Goal: Communication & Community: Answer question/provide support

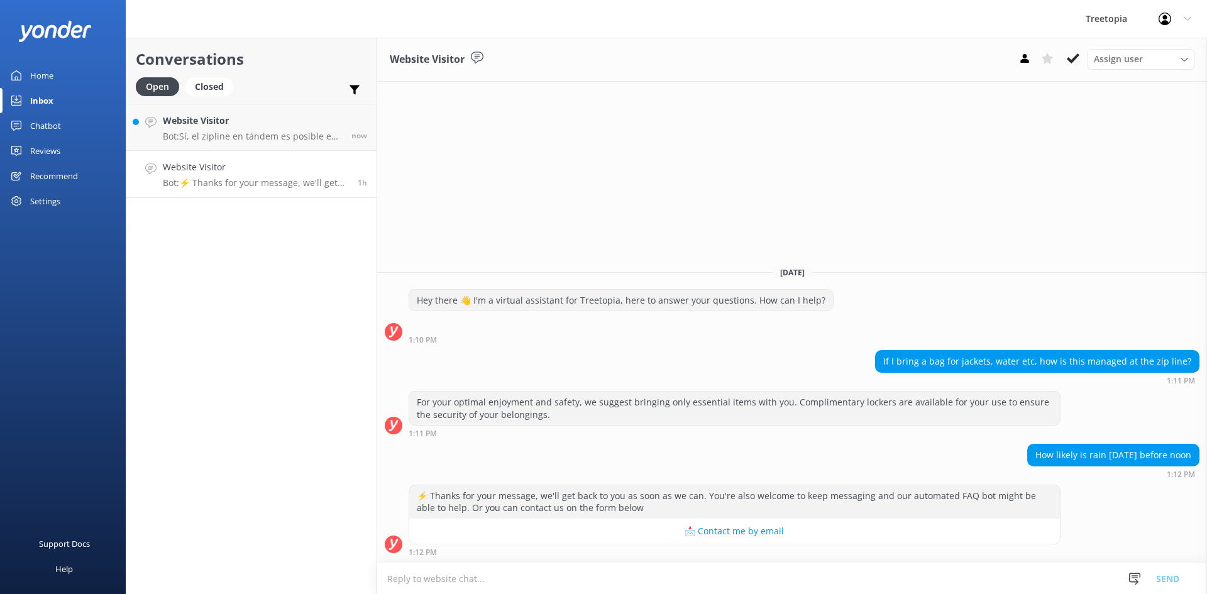
click at [316, 180] on p "Bot: ⚡ Thanks for your message, we'll get back to you as soon as we can. You're…" at bounding box center [255, 182] width 185 height 11
click at [268, 186] on p "Bot: ⚡ Thanks for your message, we'll get back to you as soon as we can. You're…" at bounding box center [255, 182] width 185 height 11
click at [1076, 60] on icon at bounding box center [1073, 58] width 13 height 13
